Goal: Navigation & Orientation: Understand site structure

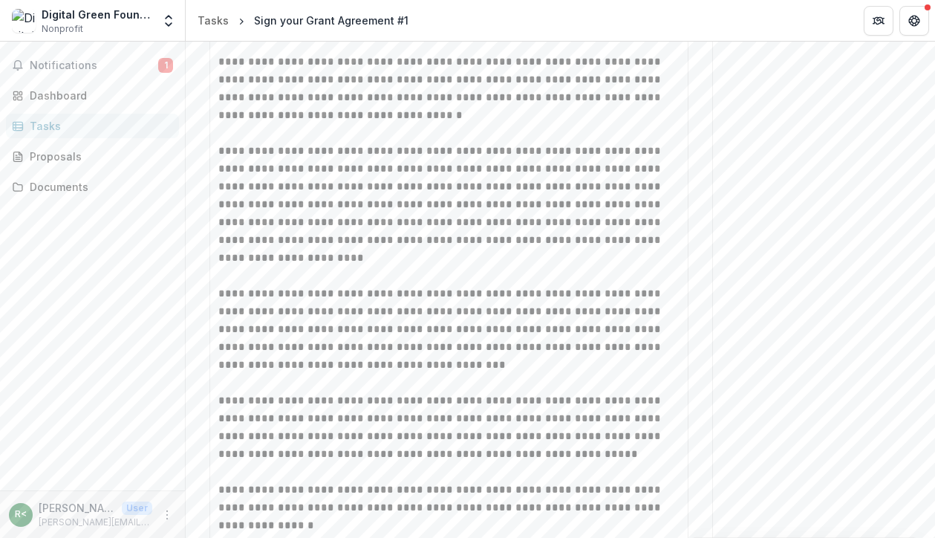
scroll to position [597, 0]
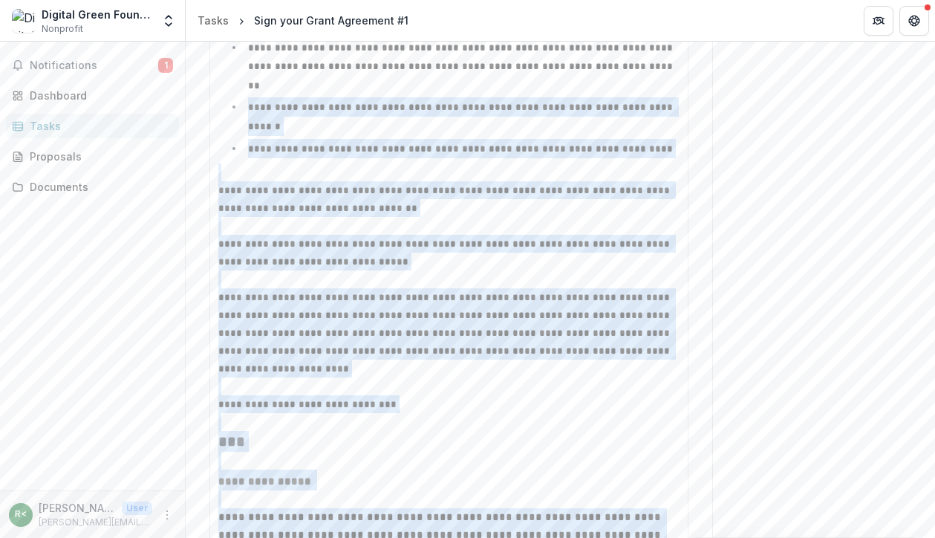
drag, startPoint x: 351, startPoint y: 347, endPoint x: 361, endPoint y: 466, distance: 120.0
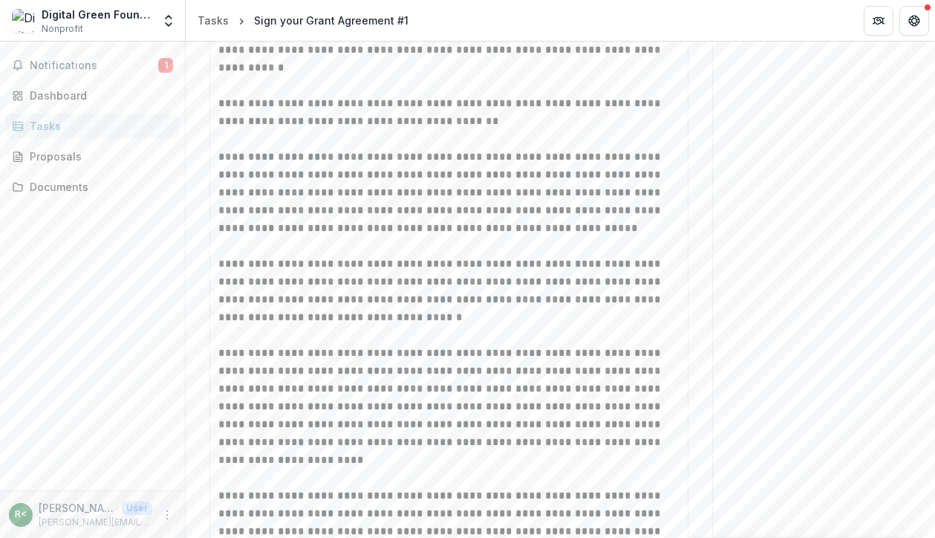
scroll to position [1534, 0]
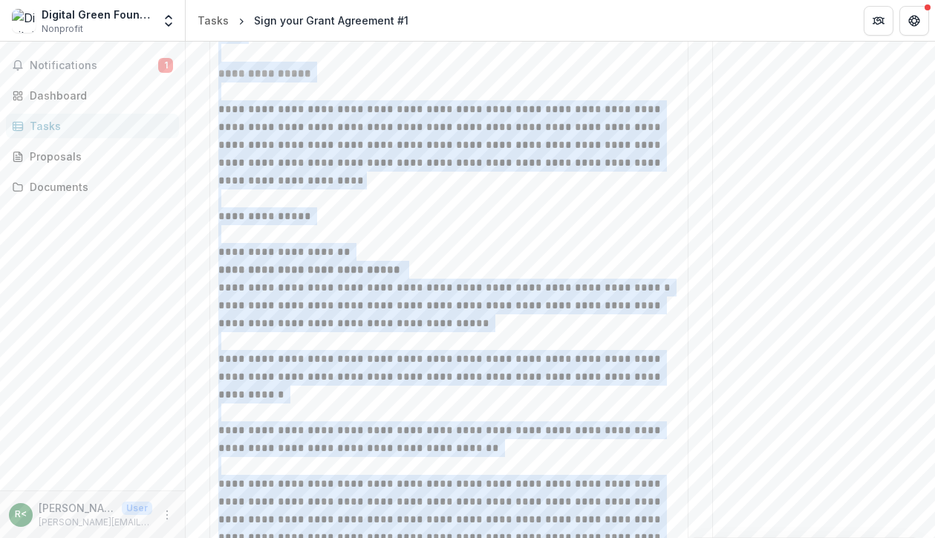
click at [264, 341] on div "**********" at bounding box center [449, 200] width 462 height 1956
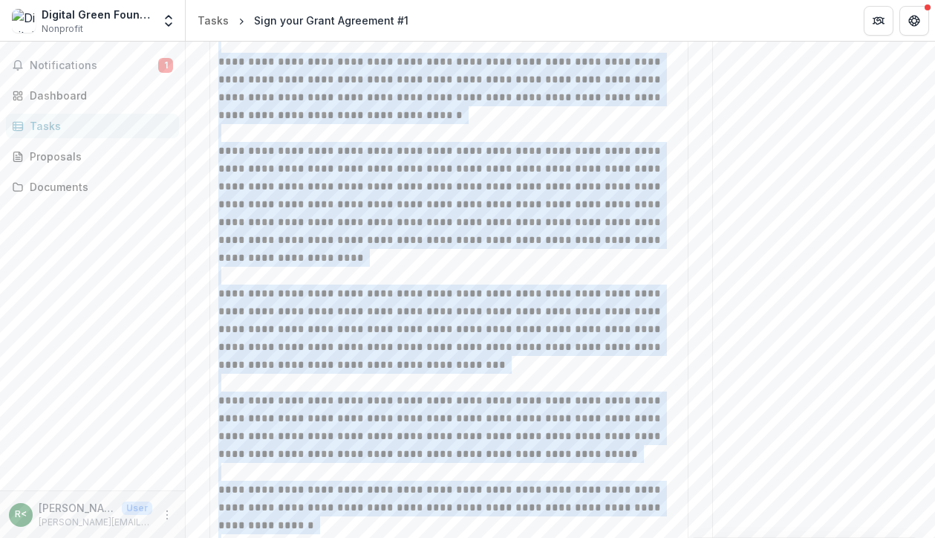
drag, startPoint x: 279, startPoint y: 345, endPoint x: 292, endPoint y: 348, distance: 13.7
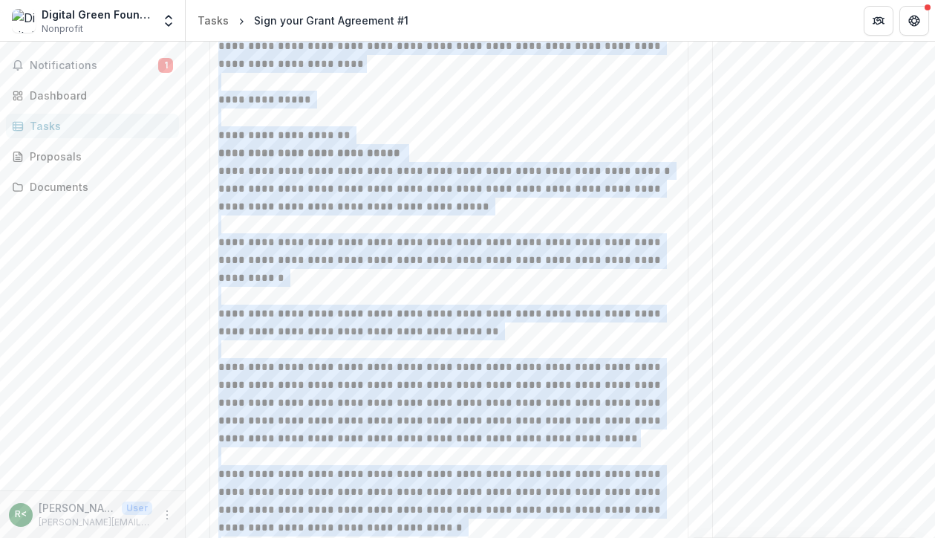
scroll to position [0, 0]
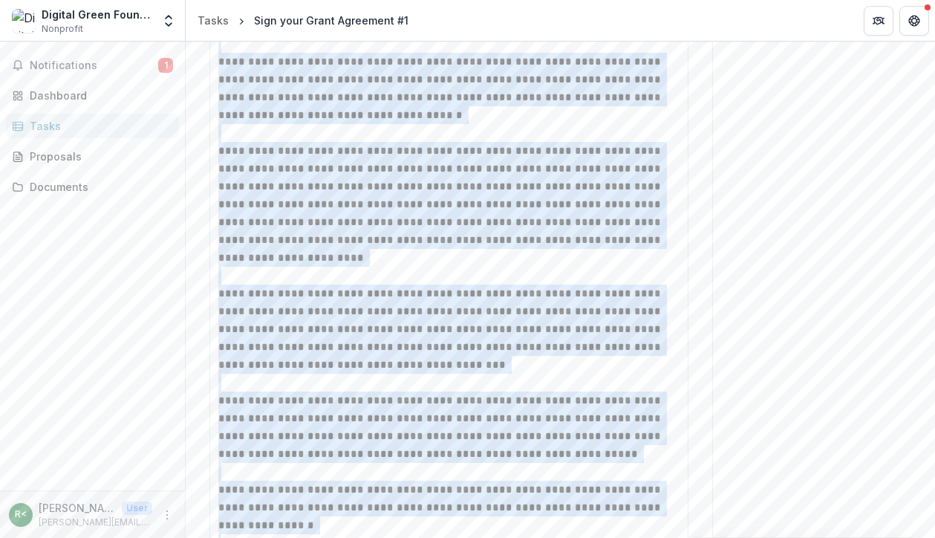
drag, startPoint x: 216, startPoint y: 232, endPoint x: 204, endPoint y: 596, distance: 364.9
click at [204, 537] on html "**********" at bounding box center [467, 269] width 935 height 538
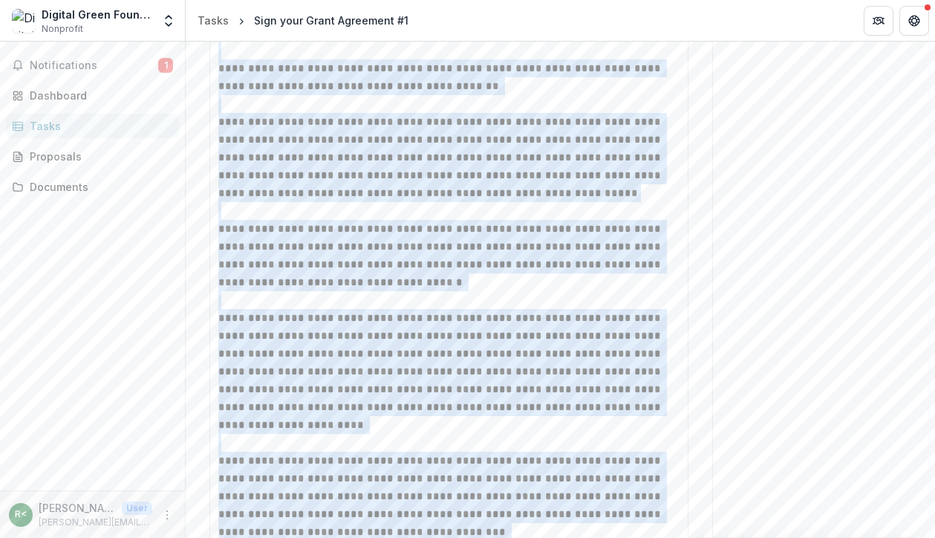
drag, startPoint x: 216, startPoint y: 227, endPoint x: 289, endPoint y: 463, distance: 246.4
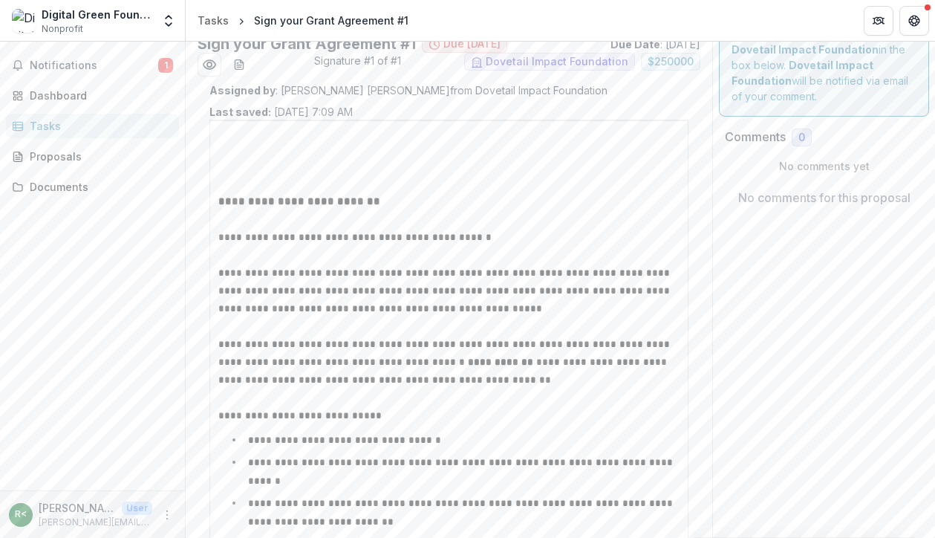
scroll to position [1295, 0]
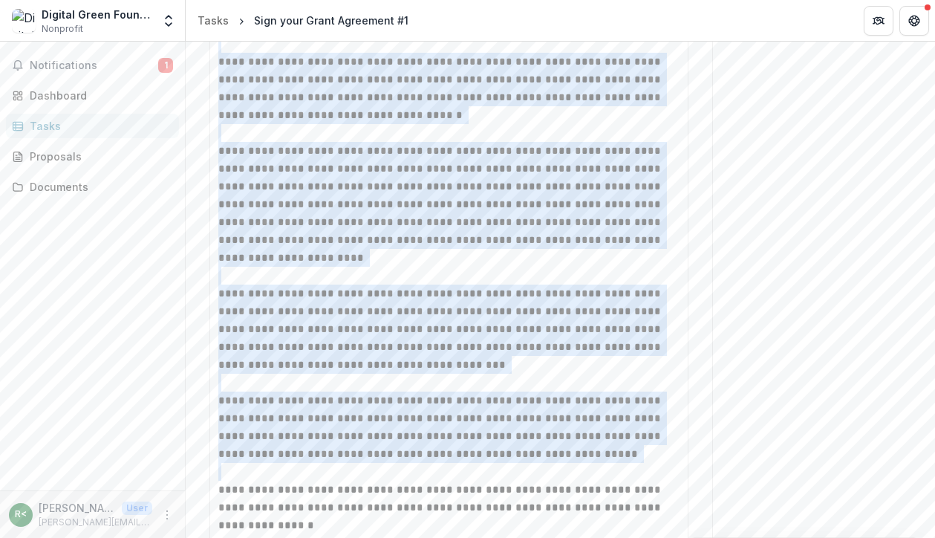
drag, startPoint x: 382, startPoint y: 345, endPoint x: 261, endPoint y: 228, distance: 168.6
click at [263, 463] on p at bounding box center [449, 472] width 462 height 18
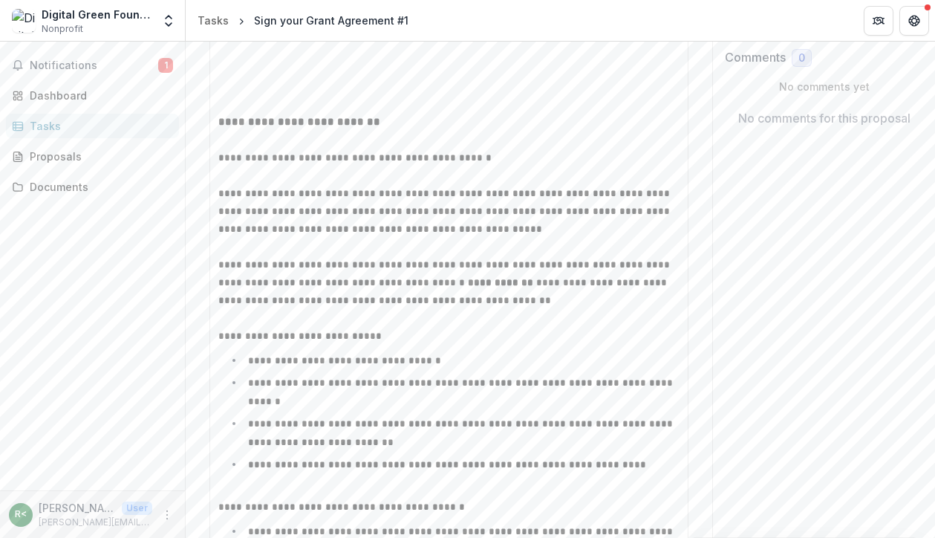
scroll to position [0, 0]
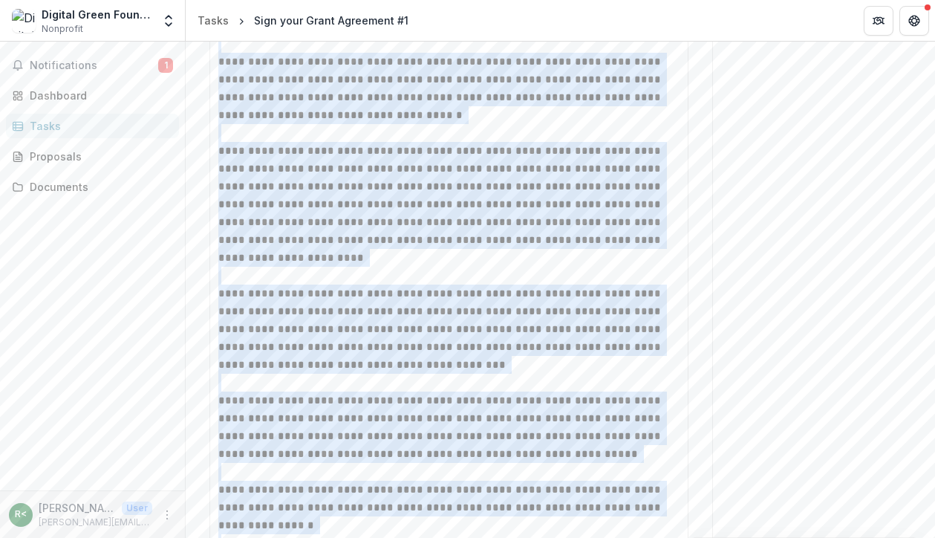
drag, startPoint x: 237, startPoint y: 182, endPoint x: 294, endPoint y: 636, distance: 457.4
click at [294, 537] on html "**********" at bounding box center [467, 269] width 935 height 538
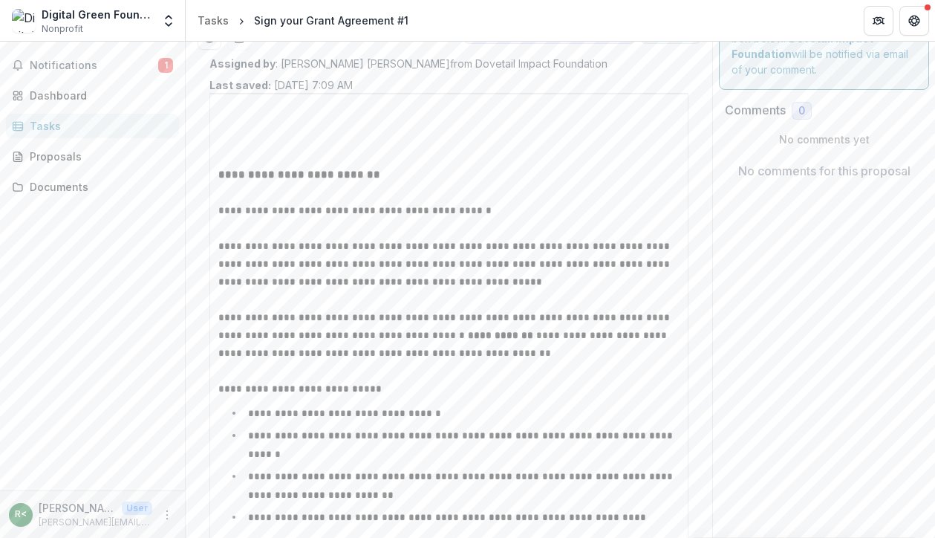
scroll to position [1349, 0]
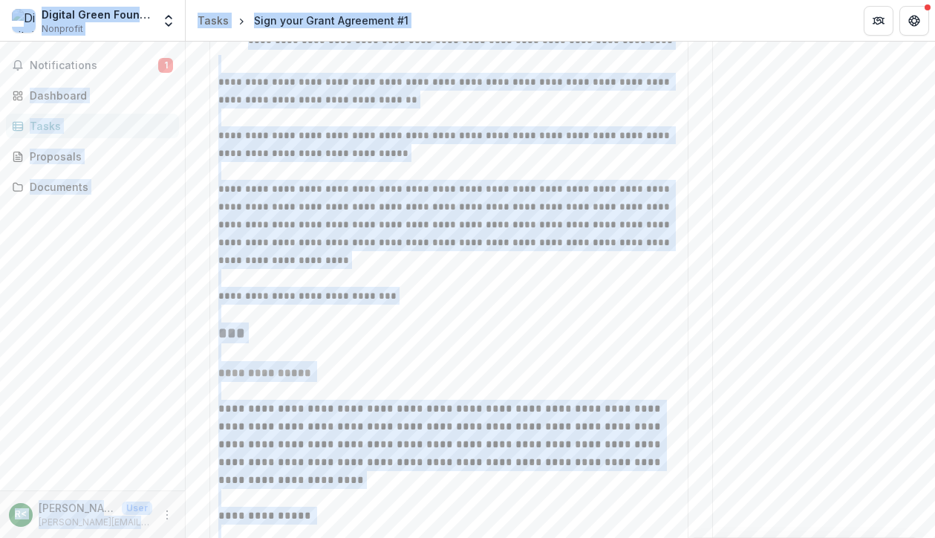
scroll to position [651, 0]
